Goal: Information Seeking & Learning: Learn about a topic

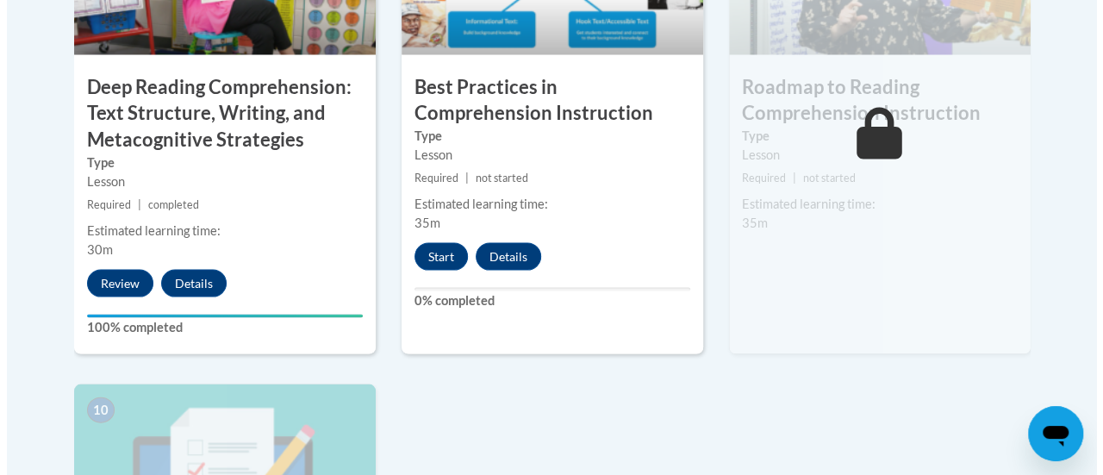
scroll to position [1648, 0]
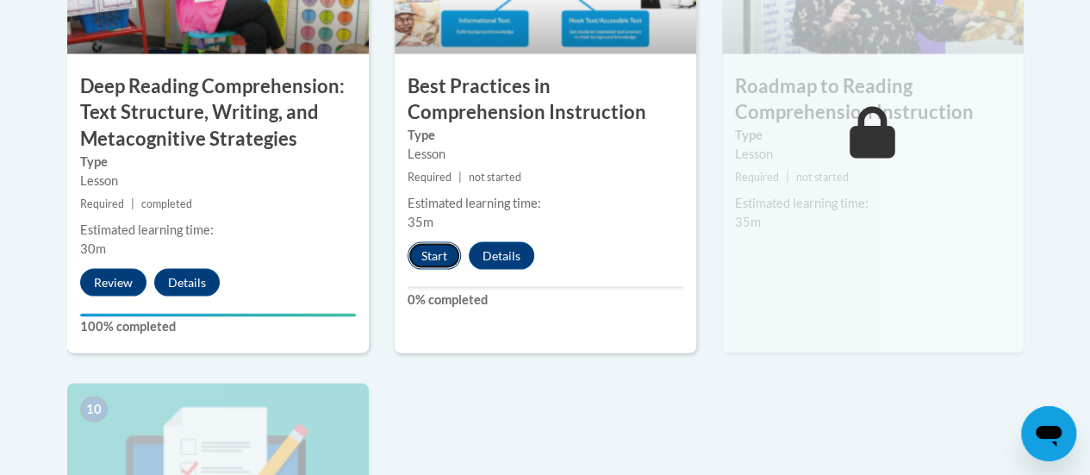
click at [442, 258] on button "Start" at bounding box center [433, 256] width 53 height 28
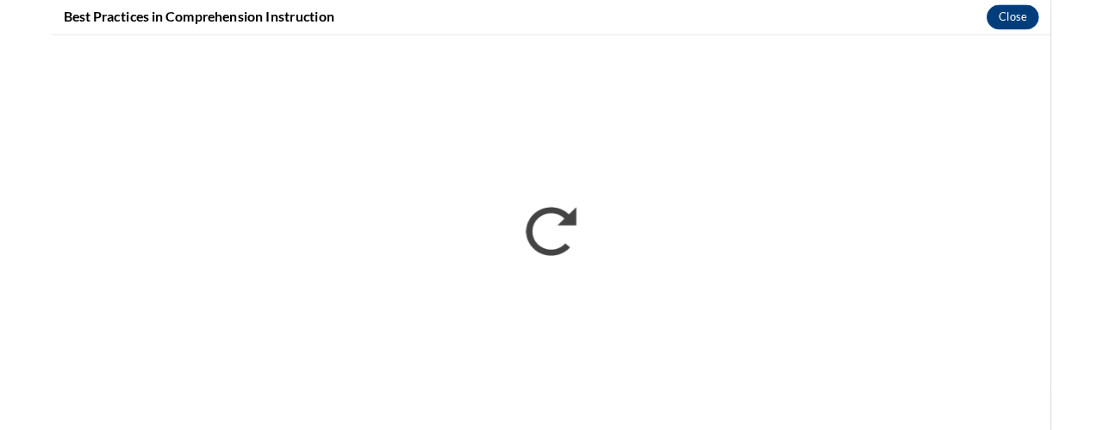
scroll to position [0, 0]
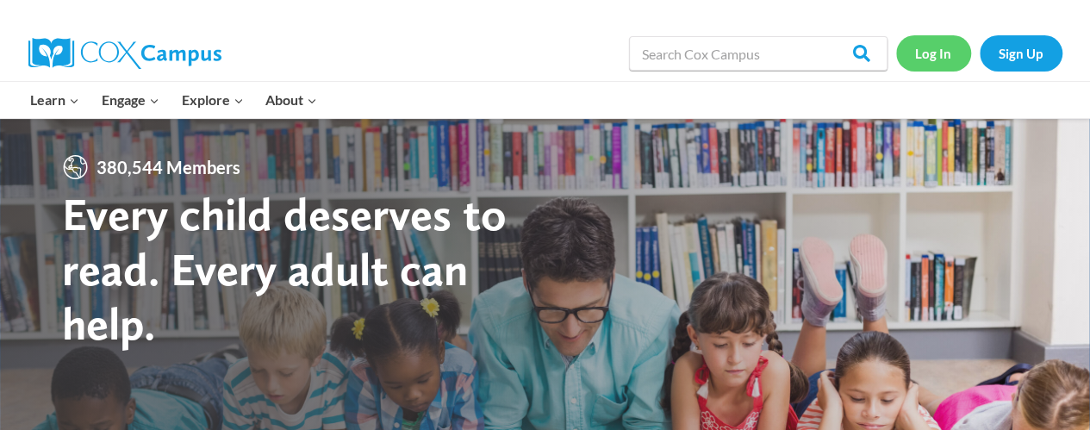
click at [937, 65] on link "Log In" at bounding box center [933, 52] width 75 height 35
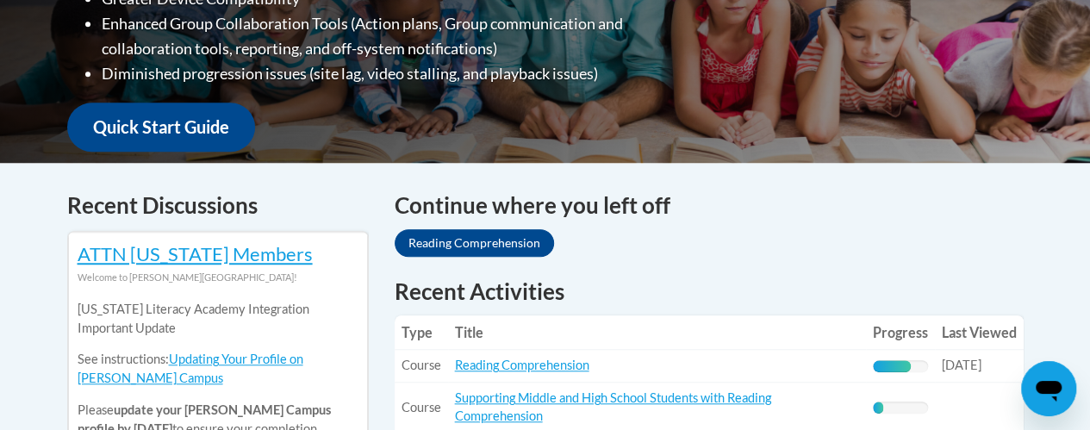
scroll to position [574, 0]
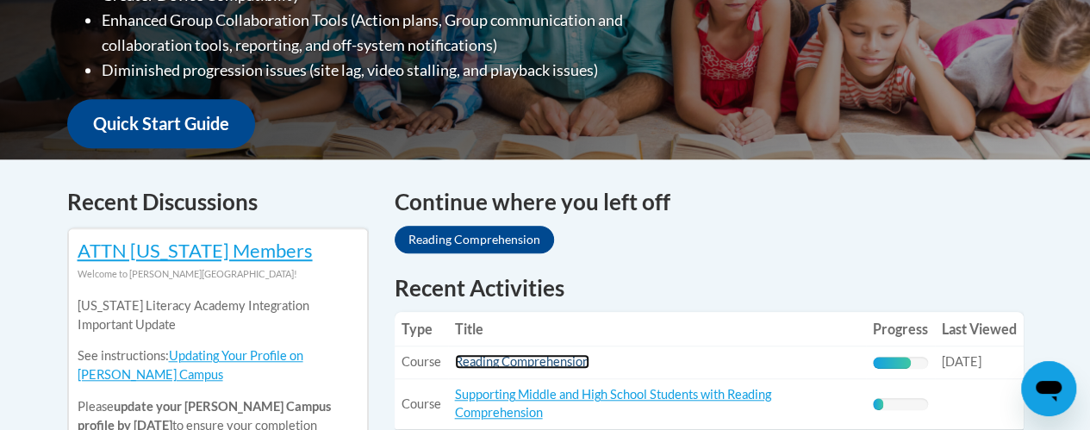
click at [549, 359] on link "Reading Comprehension" at bounding box center [522, 361] width 134 height 15
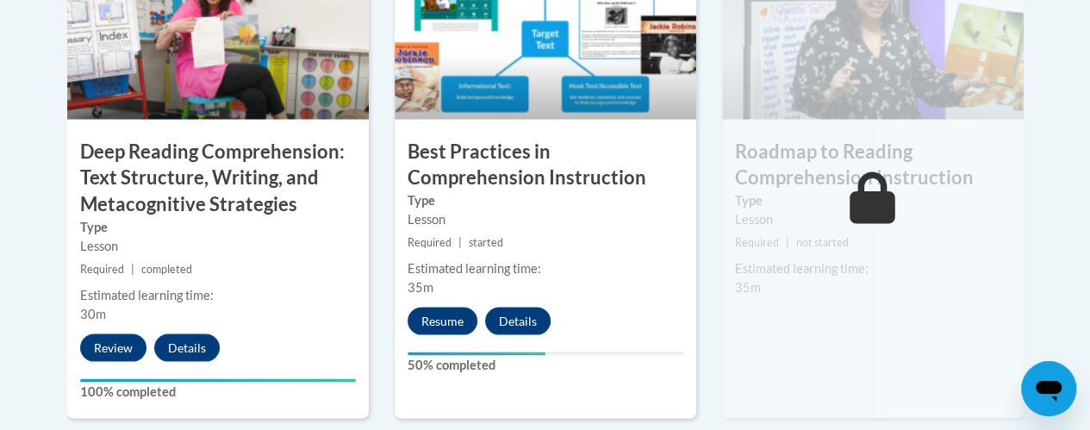
scroll to position [1591, 0]
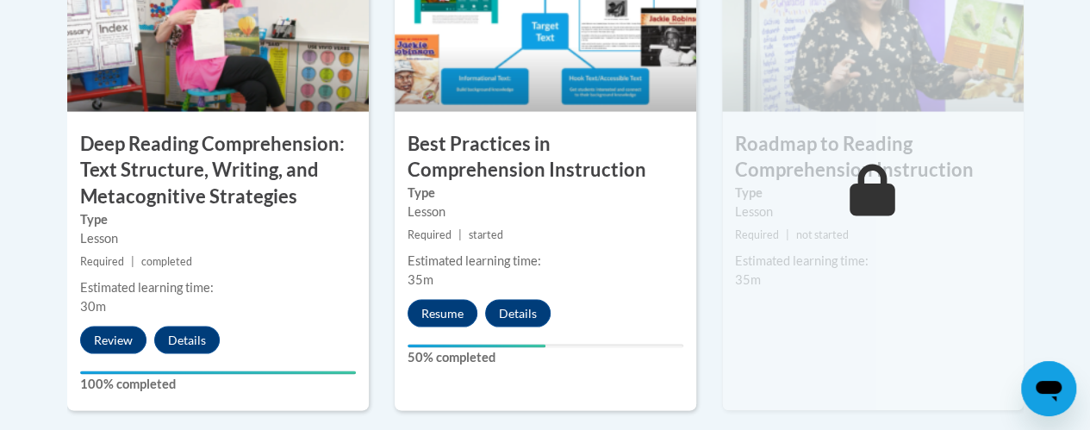
click at [625, 268] on div "Estimated learning time: 35m" at bounding box center [546, 270] width 302 height 38
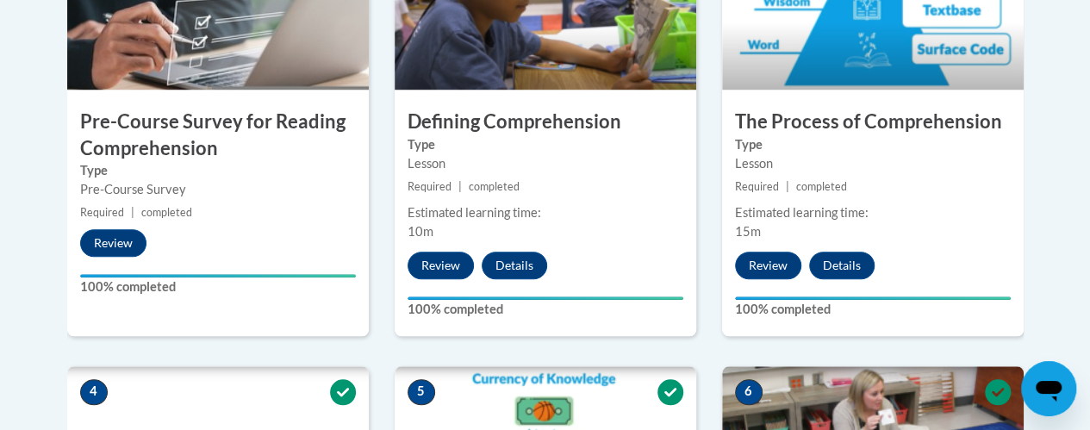
scroll to position [665, 0]
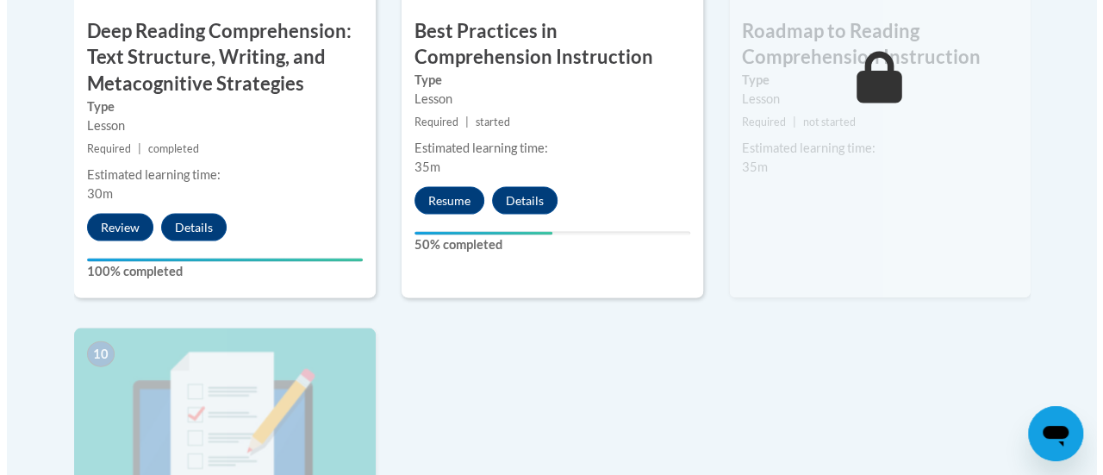
scroll to position [1704, 0]
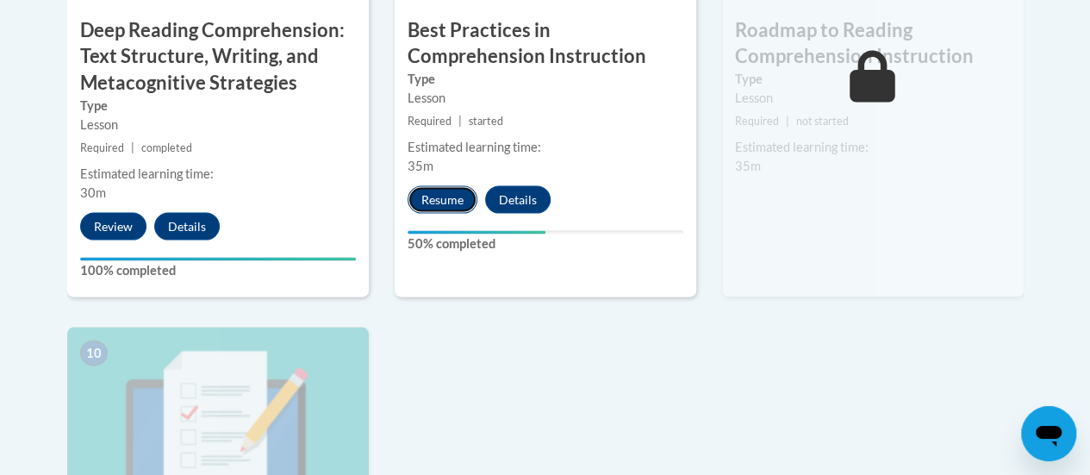
click at [442, 196] on button "Resume" at bounding box center [442, 200] width 70 height 28
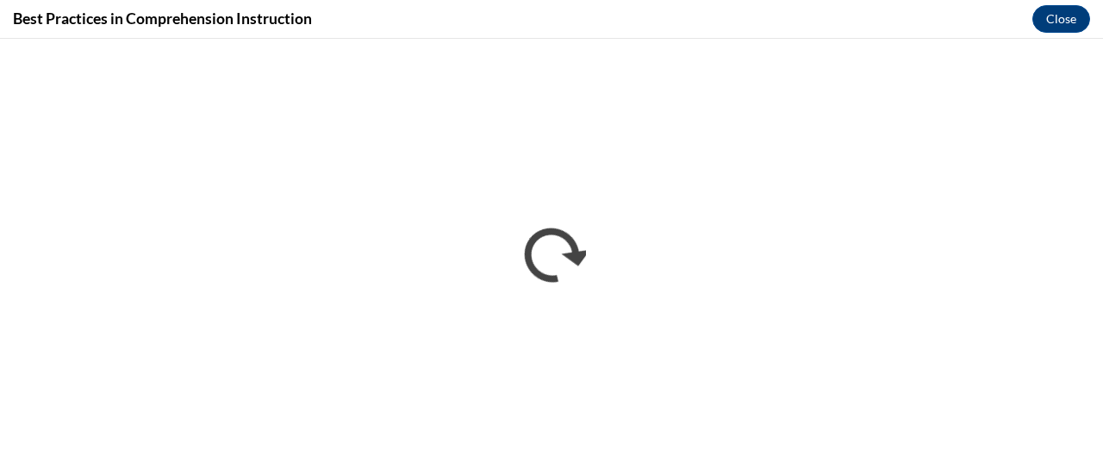
scroll to position [0, 0]
